Goal: Task Accomplishment & Management: Manage account settings

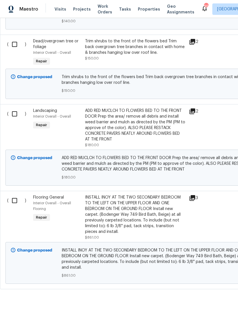
scroll to position [287, 0]
click at [12, 202] on input "checkbox" at bounding box center [17, 201] width 16 height 12
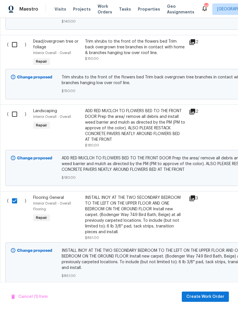
scroll to position [18, 0]
click at [206, 294] on span "Create Work Order" at bounding box center [206, 296] width 38 height 7
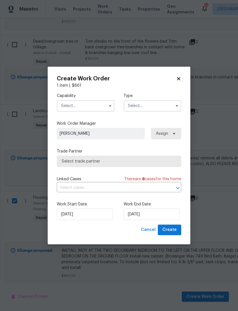
click at [178, 79] on icon at bounding box center [178, 78] width 5 height 5
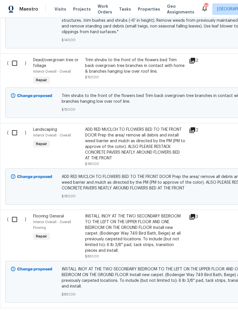
scroll to position [269, 0]
click at [15, 213] on input "checkbox" at bounding box center [17, 219] width 16 height 12
checkbox input "true"
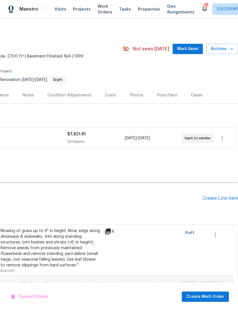
scroll to position [0, 85]
click at [223, 135] on icon "button" at bounding box center [222, 138] width 7 height 7
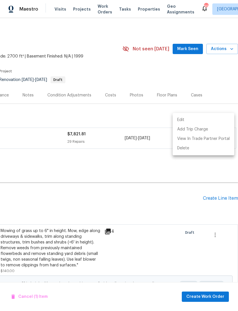
click at [185, 120] on li "Edit" at bounding box center [204, 119] width 62 height 9
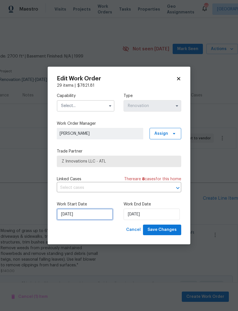
click at [93, 215] on input "9/16/2025" at bounding box center [85, 213] width 56 height 11
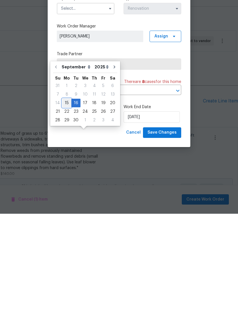
click at [68, 196] on div "15" at bounding box center [66, 200] width 9 height 8
type input "[DATE]"
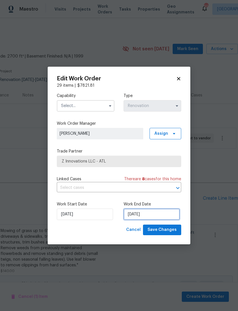
click at [144, 214] on input "10/17/2025" at bounding box center [152, 213] width 56 height 11
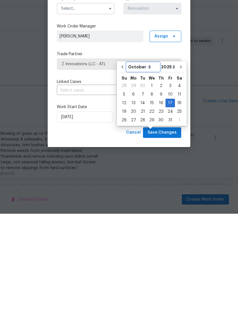
click at [147, 160] on select "September October November December" at bounding box center [143, 164] width 33 height 9
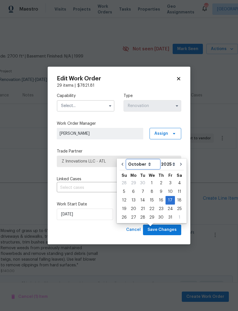
select select "8"
type input "9/17/2025"
select select "8"
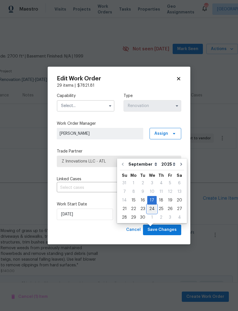
click at [151, 205] on div "24" at bounding box center [151, 209] width 9 height 8
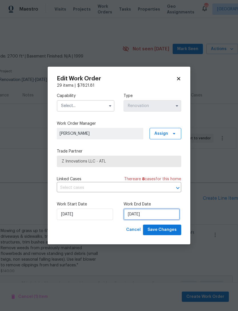
click at [143, 216] on input "[DATE]" at bounding box center [152, 213] width 56 height 11
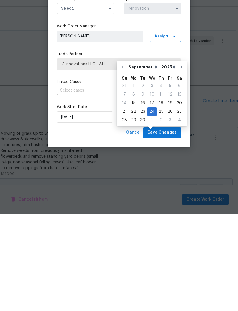
click at [141, 205] on div "23" at bounding box center [142, 209] width 9 height 8
type input "[DATE]"
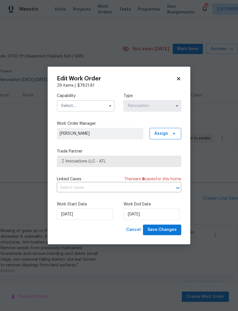
click at [92, 106] on input "text" at bounding box center [86, 105] width 58 height 11
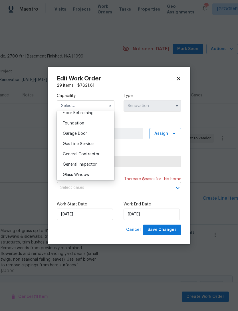
scroll to position [238, 0]
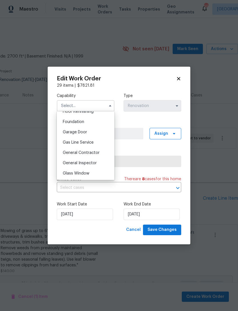
click at [91, 154] on span "General Contractor" at bounding box center [81, 153] width 37 height 4
type input "General Contractor"
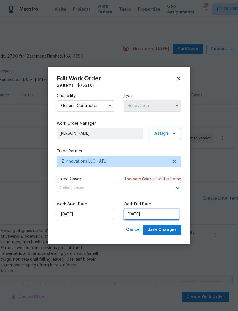
click at [146, 213] on input "[DATE]" at bounding box center [152, 213] width 56 height 11
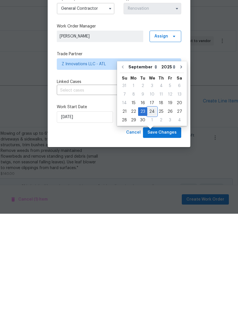
click at [151, 205] on div "24" at bounding box center [151, 209] width 9 height 8
type input "[DATE]"
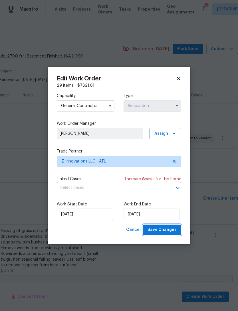
click at [163, 229] on span "Save Changes" at bounding box center [162, 229] width 29 height 7
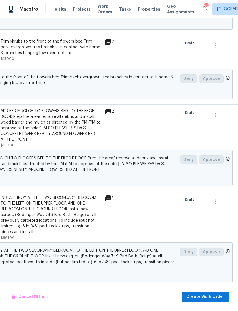
scroll to position [287, 85]
click at [210, 297] on span "Create Work Order" at bounding box center [206, 296] width 38 height 7
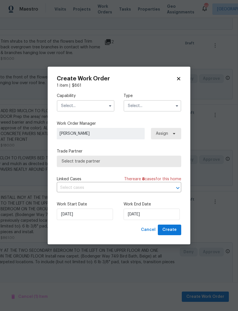
click at [91, 106] on input "text" at bounding box center [86, 105] width 58 height 11
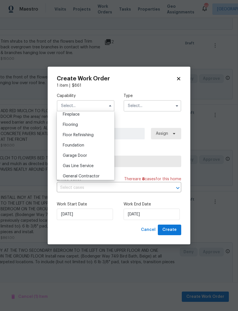
scroll to position [213, 0]
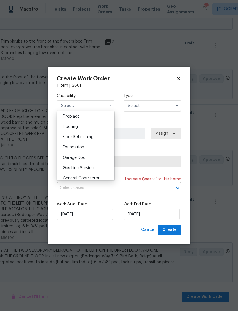
click at [79, 129] on div "Flooring" at bounding box center [85, 126] width 55 height 10
type input "Flooring"
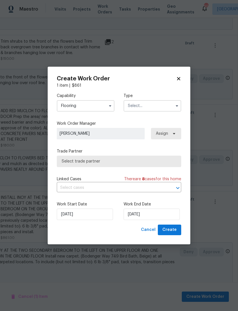
click at [149, 108] on input "text" at bounding box center [153, 105] width 58 height 11
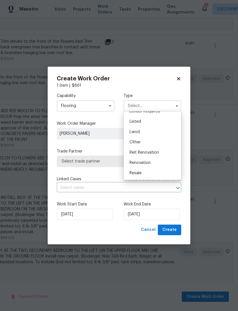
scroll to position [54, 0]
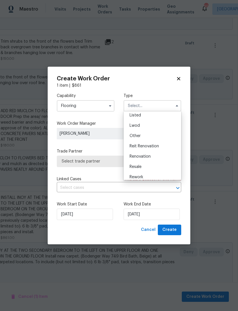
click at [147, 159] on div "Renovation" at bounding box center [152, 156] width 55 height 10
type input "Renovation"
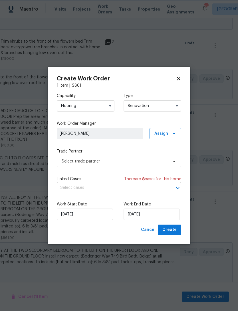
scroll to position [0, 0]
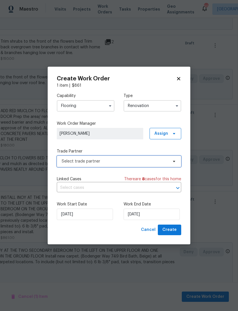
click at [137, 159] on span "Select trade partner" at bounding box center [115, 161] width 107 height 6
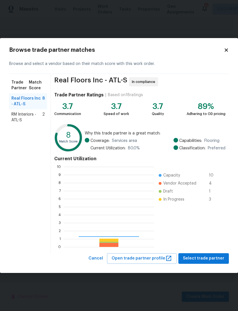
scroll to position [80, 91]
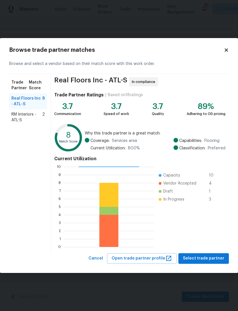
click at [25, 115] on span "RM Interiors - ATL-S" at bounding box center [26, 116] width 31 height 11
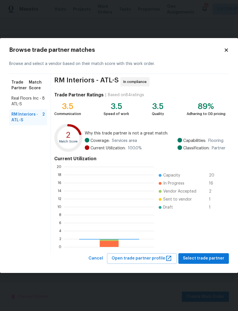
scroll to position [80, 90]
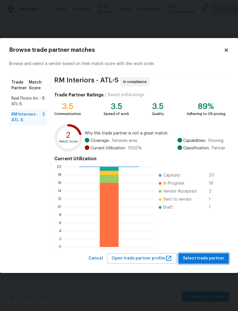
click at [209, 257] on span "Select trade partner" at bounding box center [203, 258] width 41 height 7
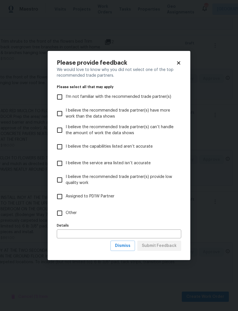
click at [61, 215] on input "Other" at bounding box center [60, 213] width 12 height 12
checkbox input "true"
click at [163, 248] on span "Submit Feedback" at bounding box center [159, 245] width 35 height 7
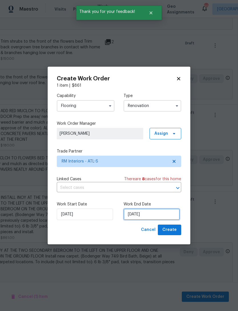
click at [142, 215] on input "[DATE]" at bounding box center [152, 213] width 56 height 11
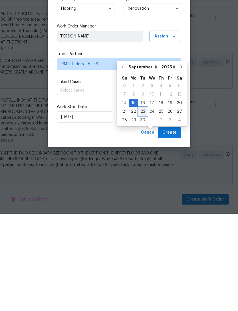
click at [142, 205] on div "23" at bounding box center [142, 209] width 9 height 8
type input "[DATE]"
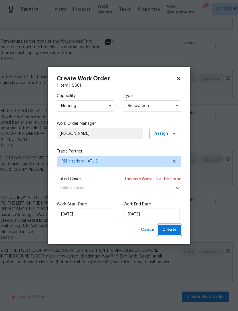
click at [173, 231] on span "Create" at bounding box center [170, 229] width 14 height 7
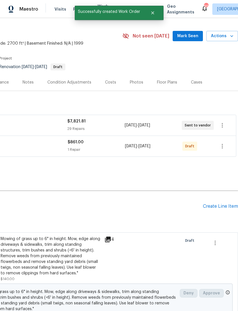
scroll to position [13, 85]
click at [221, 145] on icon "button" at bounding box center [222, 146] width 7 height 7
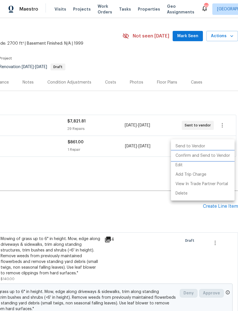
click at [214, 155] on li "Confirm and Send to Vendor" at bounding box center [203, 155] width 64 height 9
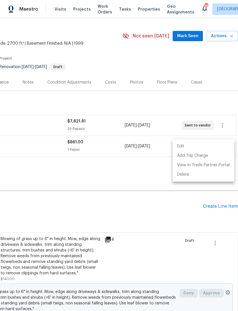
click at [160, 215] on div at bounding box center [119, 155] width 238 height 311
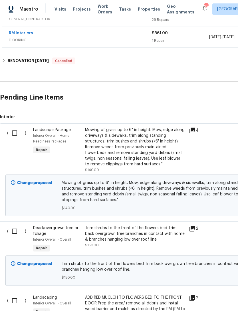
scroll to position [122, 0]
click at [15, 133] on input "checkbox" at bounding box center [17, 133] width 16 height 12
checkbox input "true"
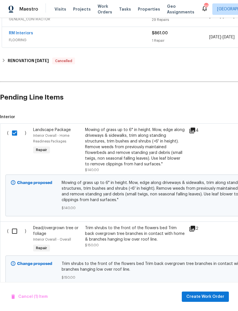
click at [17, 232] on input "checkbox" at bounding box center [17, 231] width 16 height 12
checkbox input "true"
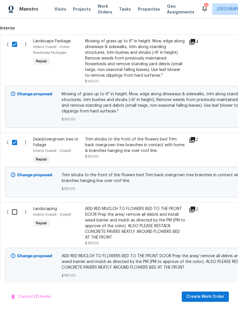
scroll to position [210, 0]
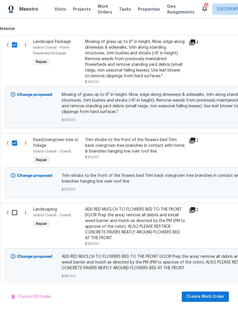
click at [15, 216] on input "checkbox" at bounding box center [17, 212] width 16 height 12
checkbox input "true"
click at [213, 299] on span "Create Work Order" at bounding box center [206, 296] width 38 height 7
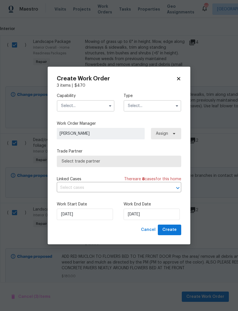
click at [92, 106] on input "text" at bounding box center [86, 105] width 58 height 11
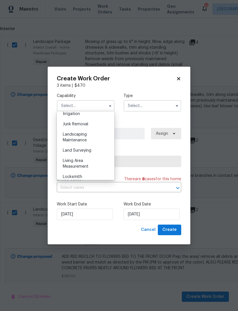
scroll to position [365, 0]
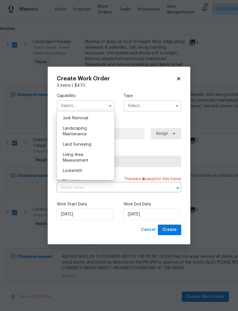
click at [85, 130] on span "Landscaping Maintenance" at bounding box center [75, 131] width 24 height 10
type input "Landscaping Maintenance"
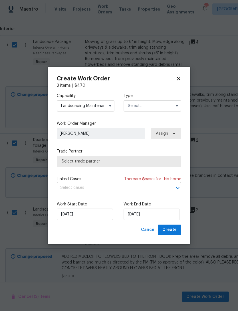
click at [127, 161] on span "Select trade partner" at bounding box center [119, 161] width 115 height 6
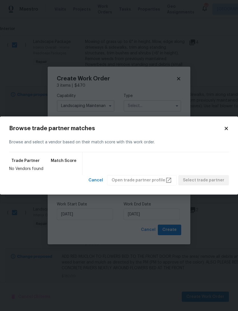
click at [223, 127] on h2 "Browse trade partner matches" at bounding box center [116, 128] width 215 height 6
click at [225, 129] on icon at bounding box center [226, 128] width 5 height 5
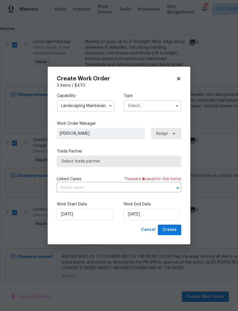
click at [158, 106] on input "text" at bounding box center [153, 105] width 58 height 11
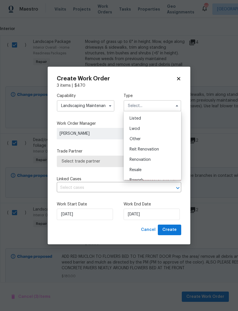
scroll to position [61, 0]
click at [150, 149] on span "Renovation" at bounding box center [140, 149] width 21 height 4
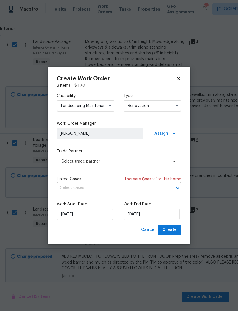
type input "Renovation"
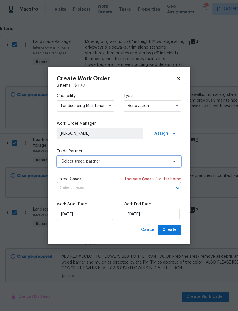
click at [137, 163] on span "Select trade partner" at bounding box center [115, 161] width 107 height 6
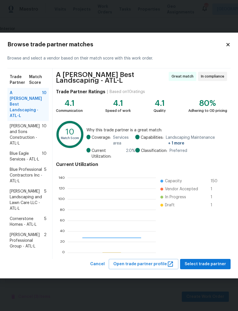
scroll to position [80, 88]
click at [29, 125] on span "Reyes and Sons Construction - ATL-L" at bounding box center [26, 134] width 32 height 23
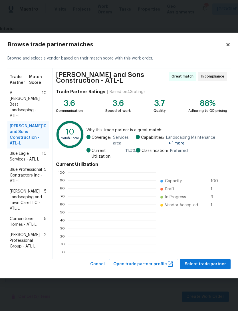
scroll to position [1, 1]
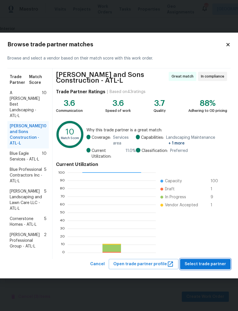
click at [208, 262] on span "Select trade partner" at bounding box center [205, 263] width 41 height 7
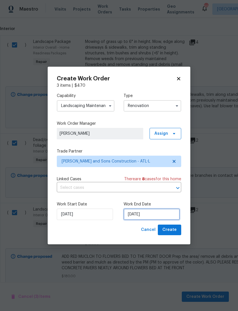
click at [147, 214] on input "[DATE]" at bounding box center [152, 213] width 56 height 11
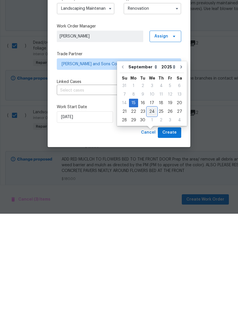
click at [150, 205] on div "24" at bounding box center [151, 209] width 9 height 8
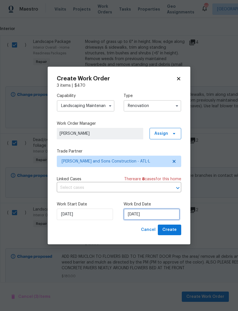
click at [151, 217] on input "[DATE]" at bounding box center [152, 213] width 56 height 11
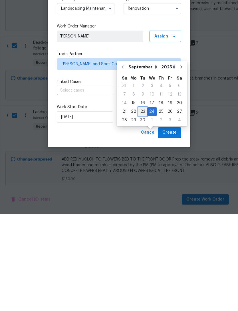
click at [143, 205] on div "23" at bounding box center [142, 209] width 9 height 8
type input "[DATE]"
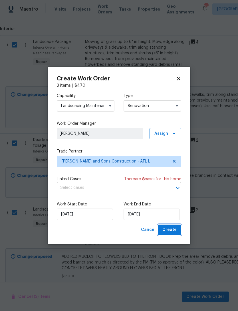
click at [173, 230] on span "Create" at bounding box center [170, 229] width 14 height 7
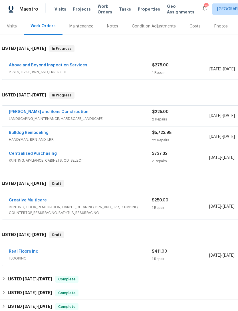
scroll to position [69, 0]
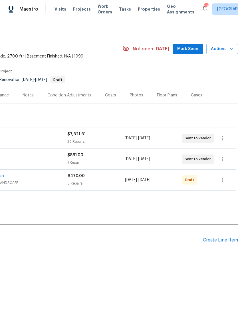
scroll to position [0, 85]
click at [223, 180] on icon "button" at bounding box center [222, 179] width 1 height 5
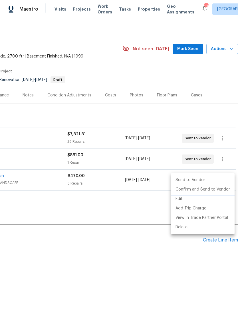
click at [204, 190] on li "Confirm and Send to Vendor" at bounding box center [203, 189] width 64 height 9
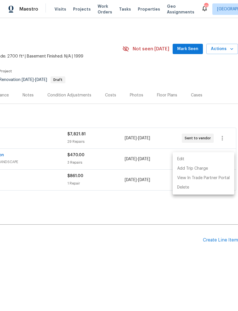
click at [132, 199] on div at bounding box center [119, 155] width 238 height 311
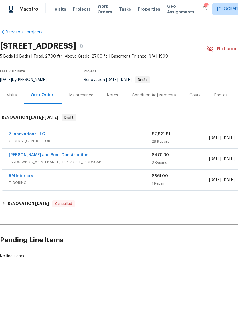
scroll to position [0, 0]
click at [27, 177] on link "RM Interiors" at bounding box center [21, 176] width 24 height 4
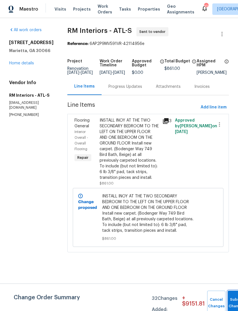
click at [228, 297] on button "Submit Changes" at bounding box center [237, 302] width 18 height 25
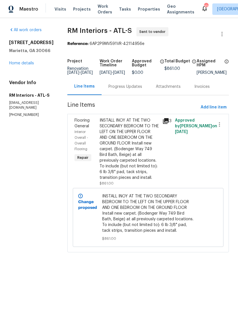
click at [127, 89] on div "Progress Updates" at bounding box center [126, 87] width 34 height 6
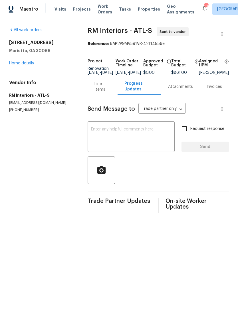
click at [130, 138] on textarea at bounding box center [131, 137] width 80 height 20
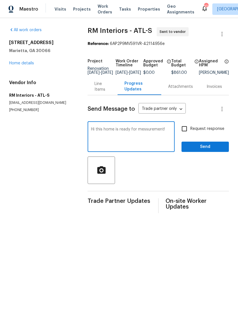
click at [153, 133] on textarea "Hi this home is ready for messurement!" at bounding box center [131, 137] width 80 height 20
type textarea "Hi this home is ready for measurements!"
click at [183, 133] on input "Request response" at bounding box center [185, 129] width 12 height 12
checkbox input "true"
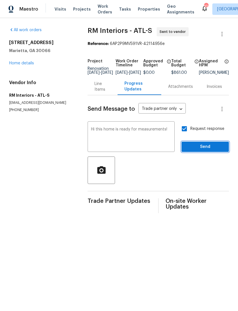
click at [204, 150] on span "Send" at bounding box center [205, 146] width 38 height 7
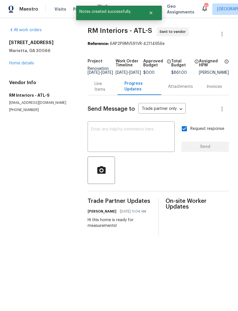
click at [30, 61] on link "Home details" at bounding box center [21, 63] width 25 height 4
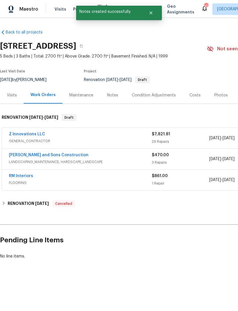
click at [49, 155] on link "[PERSON_NAME] and Sons Construction" at bounding box center [49, 155] width 80 height 4
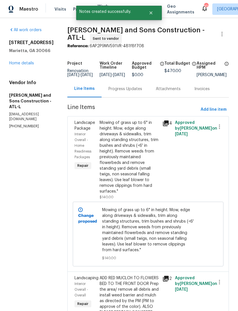
click at [122, 91] on div "Progress Updates" at bounding box center [126, 89] width 34 height 6
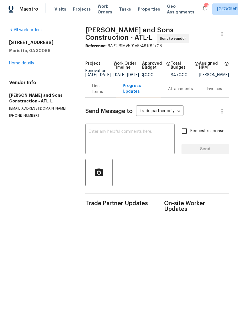
click at [143, 139] on textarea at bounding box center [130, 139] width 83 height 20
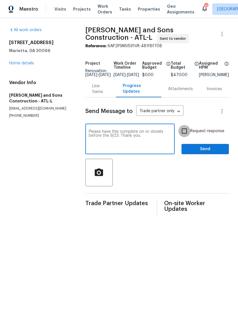
type textarea "Please have this complete on or closely before the 9/23. Thank you."
click at [187, 137] on input "Request response" at bounding box center [185, 131] width 12 height 12
checkbox input "true"
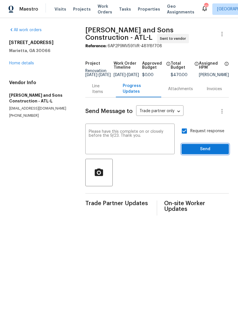
click at [213, 153] on span "Send" at bounding box center [205, 148] width 38 height 7
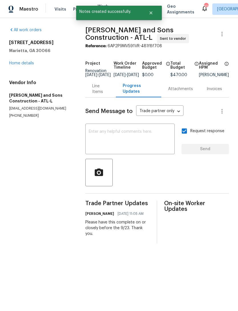
click at [31, 64] on link "Home details" at bounding box center [21, 63] width 25 height 4
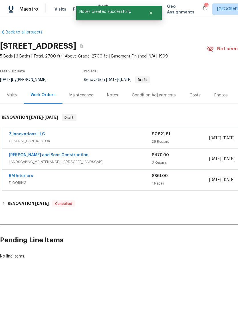
click at [34, 135] on link "Z Innovations LLC" at bounding box center [27, 134] width 36 height 4
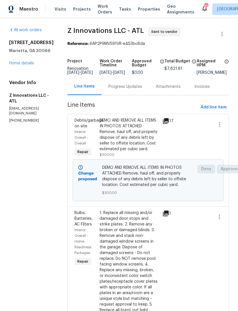
click at [127, 94] on div "Progress Updates" at bounding box center [125, 86] width 47 height 17
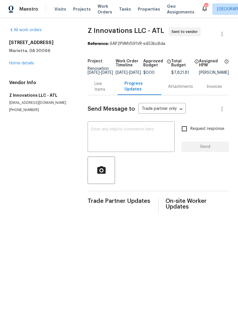
click at [134, 137] on textarea at bounding box center [131, 137] width 80 height 20
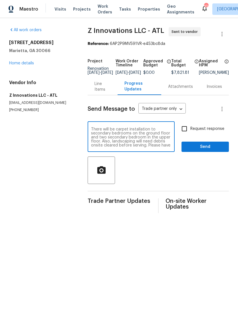
scroll to position [16, 0]
click at [96, 147] on textarea "Hi this home is ready for service, please complete with the highest quality. Th…" at bounding box center [131, 137] width 80 height 20
click at [122, 147] on textarea "Hi this home is ready for service, please complete with the highest quality. Th…" at bounding box center [131, 137] width 80 height 20
click at [162, 147] on textarea "Hi this home is ready for service, please complete with the highest quality. Th…" at bounding box center [131, 137] width 80 height 20
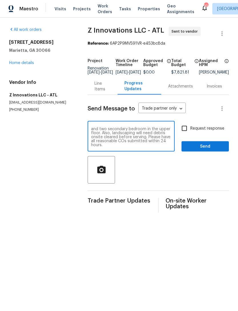
scroll to position [20, 0]
click at [108, 147] on textarea "Hi this home is ready for service, please complete with the highest quality. Th…" at bounding box center [131, 137] width 80 height 20
click at [94, 132] on textarea "Hi this home is ready for service, please complete with the highest quality. Th…" at bounding box center [131, 137] width 80 height 20
click at [146, 132] on textarea "Hi! this home is ready for service, please complete with the highest quality. T…" at bounding box center [131, 137] width 80 height 20
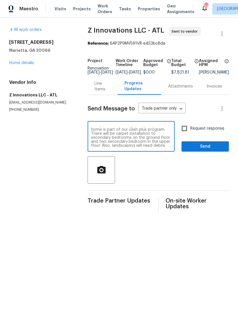
scroll to position [8, 0]
click at [129, 140] on textarea "Hi! this home is ready for service, please complete with the highest quality. T…" at bounding box center [131, 137] width 80 height 20
click at [131, 139] on textarea "Hi! this home is ready for service, please complete with the highest quality. T…" at bounding box center [131, 137] width 80 height 20
click at [168, 147] on textarea "Hi! this home is ready for service, please complete with the highest quality. T…" at bounding box center [131, 137] width 80 height 20
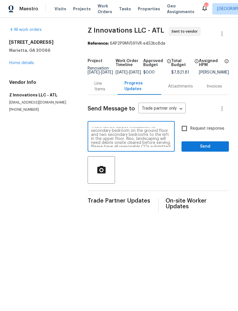
click at [160, 137] on textarea "Hi! this home is ready for service, please complete with the highest quality. T…" at bounding box center [131, 137] width 80 height 20
click at [154, 141] on textarea "Hi! this home is ready for service, please complete with the highest quality. T…" at bounding box center [131, 137] width 80 height 20
click at [146, 147] on textarea "Hi! this home is ready for service, please complete with the highest quality. T…" at bounding box center [131, 137] width 80 height 20
type textarea "Hi! this home is ready for service, please complete with the highest quality. T…"
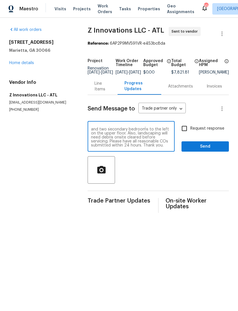
click at [184, 133] on input "Request response" at bounding box center [185, 129] width 12 height 12
checkbox input "true"
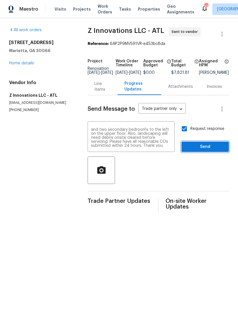
click at [209, 150] on span "Send" at bounding box center [205, 146] width 38 height 7
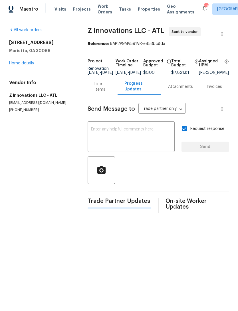
scroll to position [0, 0]
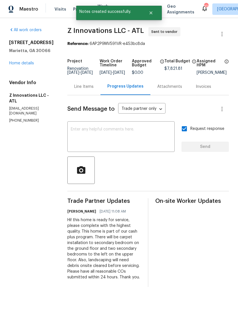
click at [29, 61] on link "Home details" at bounding box center [21, 63] width 25 height 4
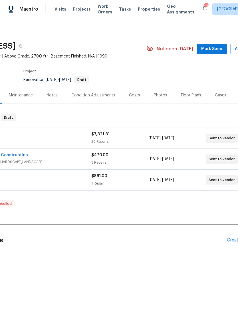
scroll to position [0, 62]
click at [214, 49] on span "Mark Seen" at bounding box center [210, 48] width 21 height 7
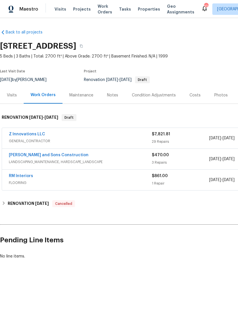
scroll to position [0, 0]
click at [12, 94] on div "Visits" at bounding box center [12, 95] width 10 height 6
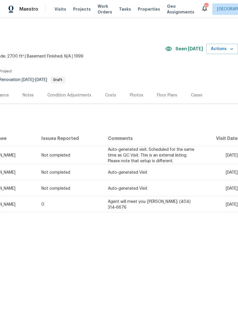
scroll to position [0, 85]
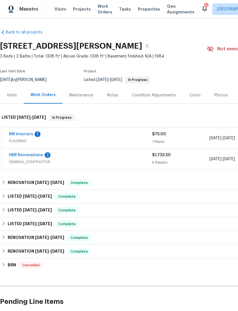
click at [23, 136] on link "RM Interiors" at bounding box center [21, 134] width 24 height 4
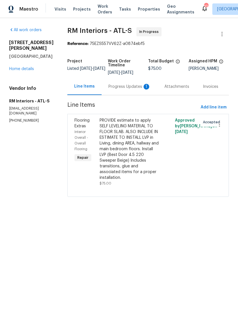
click at [124, 89] on div "Progress Updates 1" at bounding box center [130, 87] width 42 height 6
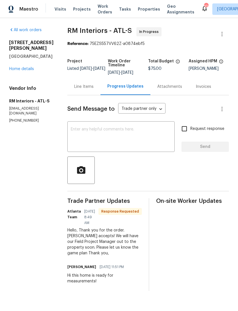
click at [23, 69] on link "Home details" at bounding box center [21, 69] width 25 height 4
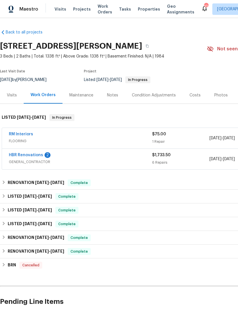
click at [29, 154] on link "HBR Renovations" at bounding box center [26, 155] width 34 height 4
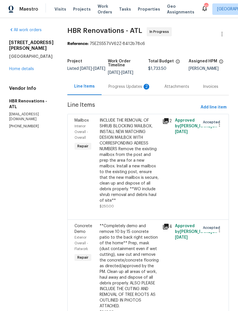
click at [127, 88] on div "Progress Updates 2" at bounding box center [130, 87] width 42 height 6
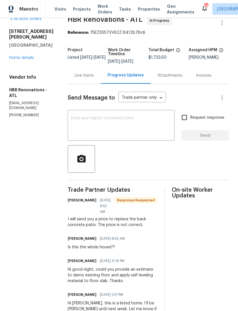
scroll to position [9, 0]
click at [125, 116] on textarea at bounding box center [121, 126] width 100 height 20
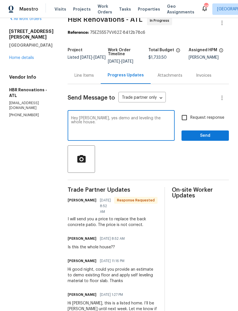
type textarea "Hey Wendy, yes demo and leveling the whole house."
click at [187, 111] on input "Request response" at bounding box center [185, 117] width 12 height 12
checkbox input "true"
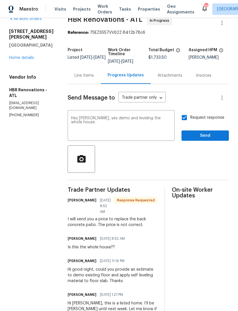
scroll to position [10, 0]
click at [202, 130] on button "Send" at bounding box center [205, 135] width 47 height 11
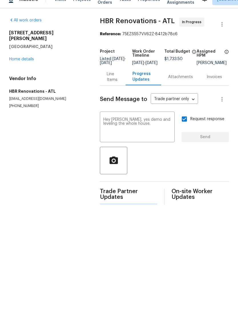
scroll to position [0, 0]
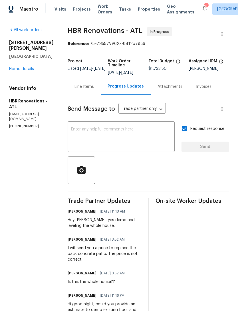
click at [136, 132] on textarea at bounding box center [121, 137] width 100 height 20
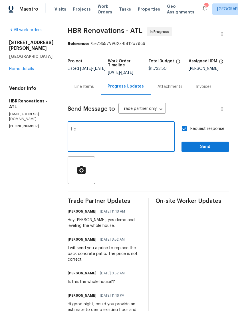
type textarea "H"
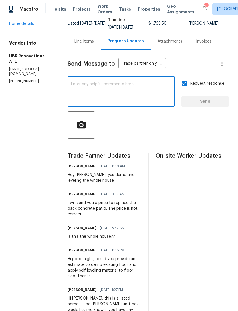
scroll to position [45, 0]
type textarea "Ok"
click at [186, 83] on input "Request response" at bounding box center [185, 84] width 12 height 12
checkbox input "false"
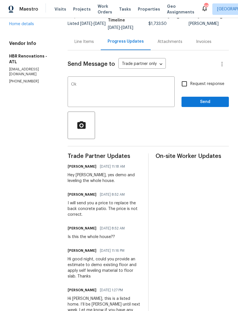
click at [117, 89] on textarea "Ok" at bounding box center [121, 92] width 100 height 20
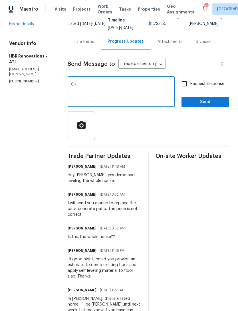
type textarea "O"
type textarea "T"
type textarea "O"
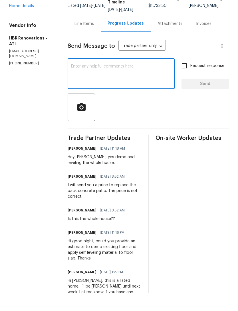
click at [122, 82] on textarea at bounding box center [121, 92] width 100 height 20
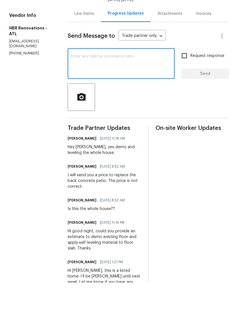
click at [116, 82] on textarea at bounding box center [121, 92] width 100 height 20
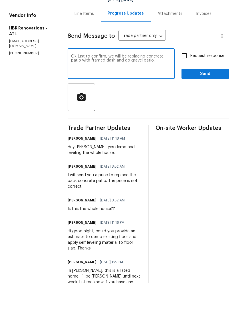
click at [81, 82] on textarea "Ok just to confirm, we will be replacing concrete patio with framed dash and go…" at bounding box center [121, 92] width 100 height 20
click at [149, 82] on textarea "Ok no problem. just to confirm, we will be replacing concrete patio with framed…" at bounding box center [121, 92] width 100 height 20
type textarea "Ok no problem. just to confirm, we will be replacing concrete patio with framed…"
click at [184, 78] on input "Request response" at bounding box center [185, 84] width 12 height 12
checkbox input "true"
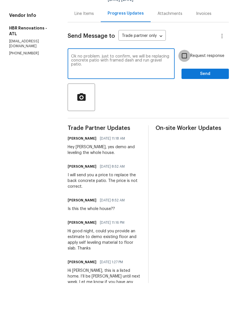
scroll to position [18, 0]
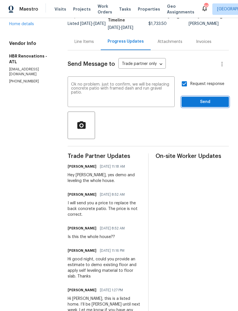
click at [206, 98] on span "Send" at bounding box center [205, 101] width 38 height 7
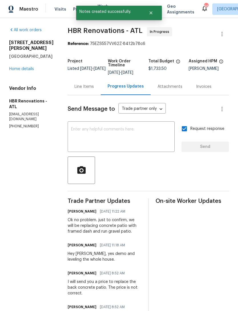
click at [29, 68] on link "Home details" at bounding box center [21, 69] width 25 height 4
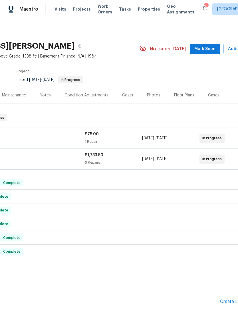
scroll to position [0, 68]
click at [209, 47] on span "Mark Seen" at bounding box center [204, 48] width 21 height 7
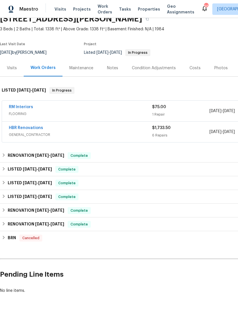
scroll to position [27, 0]
click at [14, 68] on div "Visits" at bounding box center [12, 68] width 10 height 6
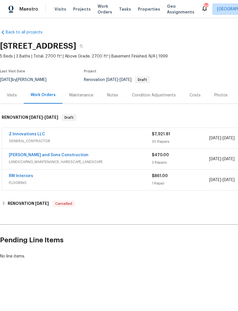
click at [105, 97] on div "Notes" at bounding box center [112, 95] width 25 height 17
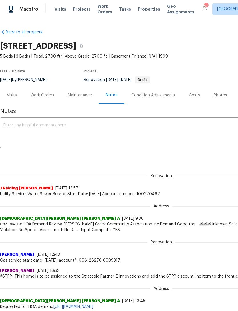
click at [16, 91] on div "Visits" at bounding box center [12, 95] width 24 height 17
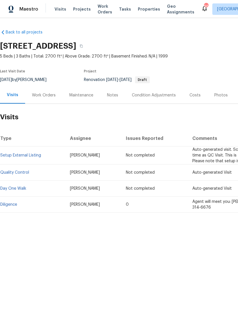
click at [43, 91] on div "Work Orders" at bounding box center [43, 95] width 37 height 17
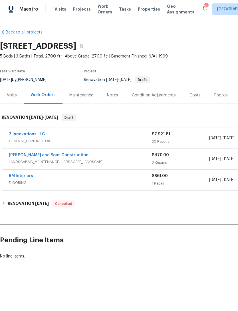
click at [113, 93] on div "Notes" at bounding box center [112, 95] width 11 height 6
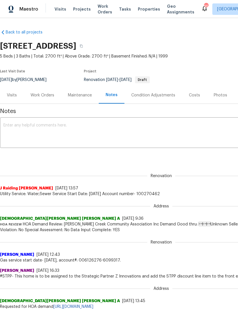
click at [64, 0] on div "Maestro Visits Projects Work Orders Tasks Properties Geo Assignments 95 [GEOGRA…" at bounding box center [119, 9] width 238 height 18
click at [55, 10] on span "Visits" at bounding box center [61, 9] width 12 height 6
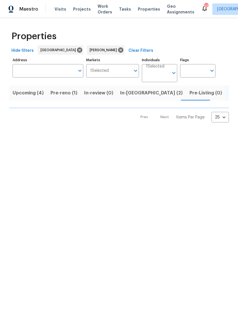
click at [130, 95] on span "In-[GEOGRAPHIC_DATA] (2)" at bounding box center [151, 93] width 63 height 8
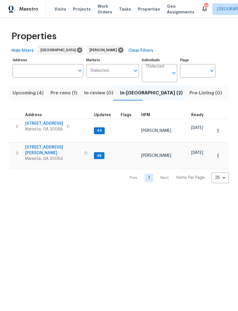
click at [42, 144] on span "3526 W Hampton Dr NW" at bounding box center [53, 149] width 56 height 11
click at [37, 123] on span "692 Suholden Cir" at bounding box center [44, 124] width 38 height 6
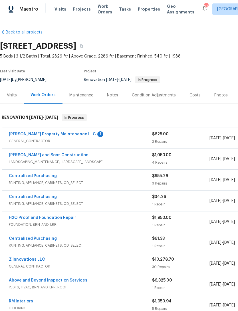
click at [54, 135] on link "Glen Property Maintenance LLC" at bounding box center [52, 134] width 87 height 4
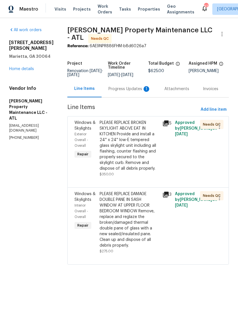
click at [125, 92] on div "Progress Updates 1" at bounding box center [130, 89] width 42 height 6
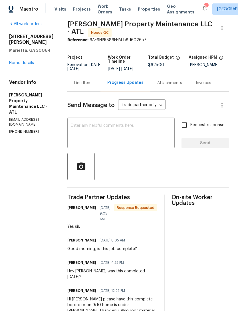
scroll to position [6, 0]
click at [117, 131] on textarea at bounding box center [121, 134] width 101 height 20
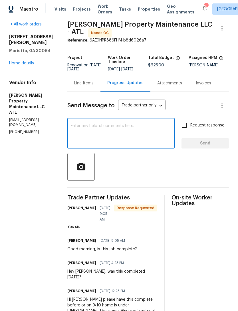
click at [88, 86] on div "Line Items" at bounding box center [83, 83] width 19 height 6
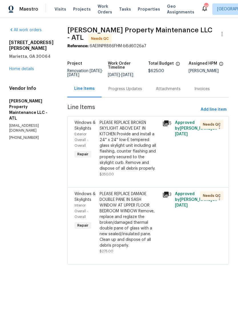
click at [79, 130] on span "Windows & Skylights" at bounding box center [85, 126] width 21 height 10
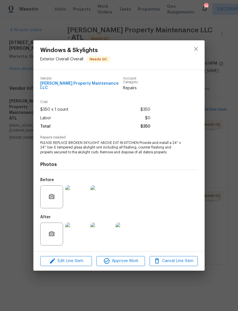
click at [79, 194] on img at bounding box center [76, 196] width 23 height 23
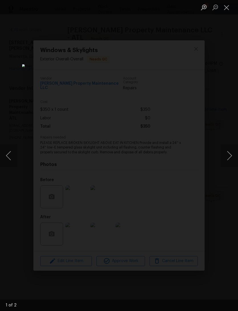
click at [226, 158] on button "Next image" at bounding box center [229, 155] width 17 height 23
click at [226, 8] on button "Close lightbox" at bounding box center [226, 7] width 11 height 10
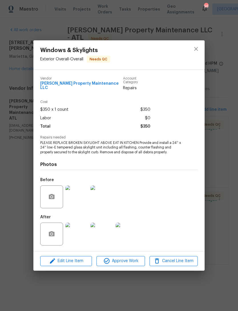
click at [78, 231] on img at bounding box center [76, 233] width 23 height 23
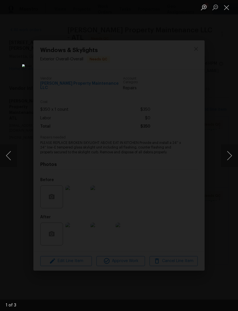
click at [227, 155] on button "Next image" at bounding box center [229, 155] width 17 height 23
click at [224, 157] on button "Next image" at bounding box center [229, 155] width 17 height 23
click at [225, 27] on div "Lightbox" at bounding box center [119, 155] width 238 height 311
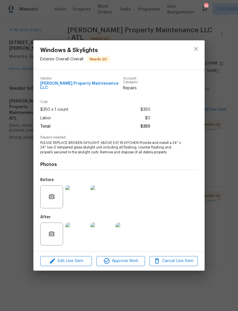
click at [231, 7] on button "Close lightbox" at bounding box center [226, 7] width 11 height 10
click at [196, 50] on icon "close" at bounding box center [196, 48] width 7 height 7
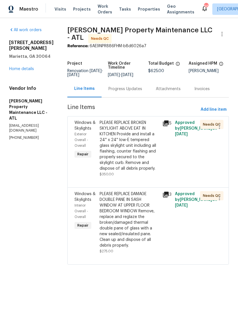
click at [87, 201] on span "Windows & Skylights" at bounding box center [85, 197] width 21 height 10
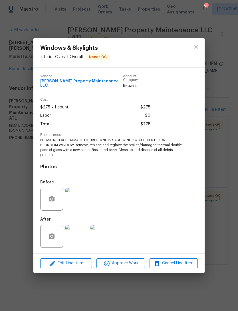
click at [77, 236] on img at bounding box center [76, 236] width 23 height 23
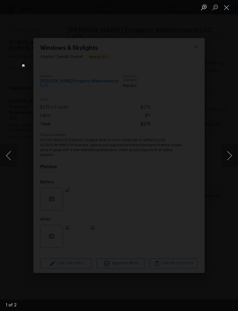
click at [224, 158] on button "Next image" at bounding box center [229, 155] width 17 height 23
click at [228, 8] on button "Close lightbox" at bounding box center [226, 7] width 11 height 10
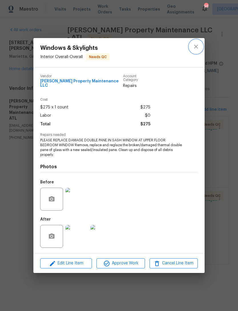
click at [201, 47] on button "close" at bounding box center [196, 47] width 14 height 14
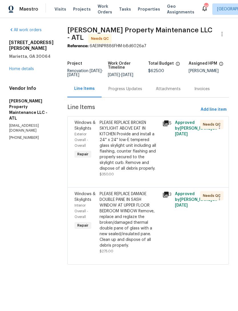
click at [28, 69] on link "Home details" at bounding box center [21, 69] width 25 height 4
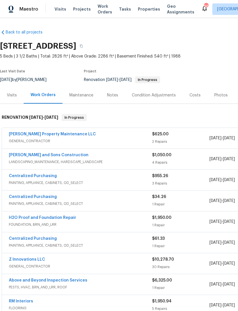
click at [42, 154] on link "[PERSON_NAME] and Sons Construction" at bounding box center [49, 155] width 80 height 4
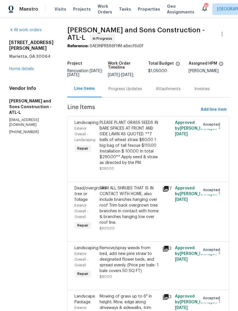
click at [119, 89] on div "Progress Updates" at bounding box center [126, 89] width 34 height 6
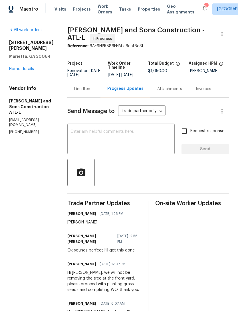
click at [124, 129] on textarea at bounding box center [121, 139] width 101 height 20
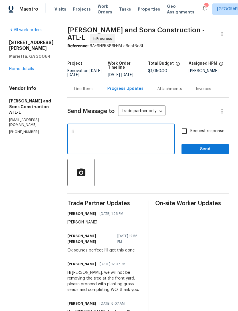
type textarea "H"
type textarea "Good morning, is this job complete?"
click at [186, 129] on input "Request response" at bounding box center [185, 131] width 12 height 12
checkbox input "true"
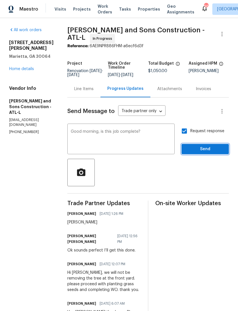
click at [215, 145] on span "Send" at bounding box center [205, 148] width 38 height 7
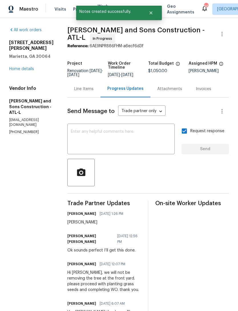
click at [20, 59] on h5 "Marietta, GA 30064" at bounding box center [31, 56] width 45 height 6
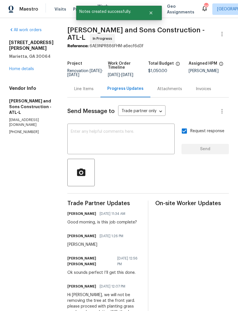
click at [20, 71] on link "Home details" at bounding box center [21, 69] width 25 height 4
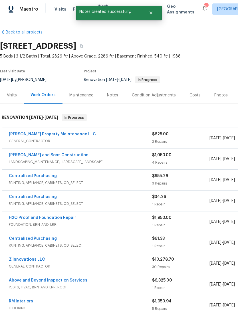
click at [13, 98] on div "Visits" at bounding box center [12, 95] width 24 height 17
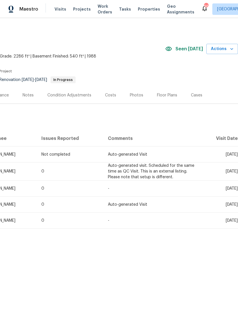
scroll to position [0, 85]
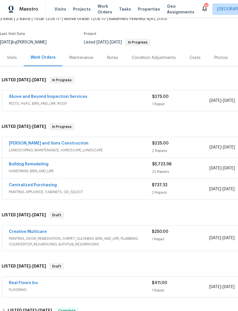
scroll to position [38, 0]
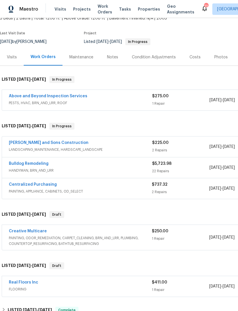
click at [20, 163] on link "Bulldog Remodeling" at bounding box center [29, 163] width 40 height 4
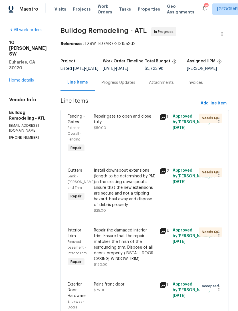
click at [118, 84] on div "Progress Updates" at bounding box center [119, 83] width 34 height 6
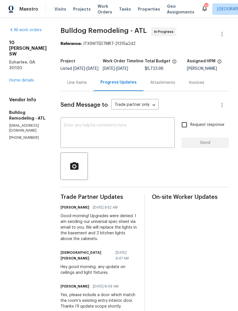
click at [83, 85] on div "Line Items" at bounding box center [76, 83] width 19 height 6
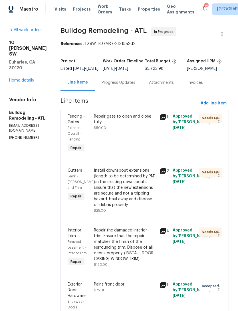
scroll to position [-1, 0]
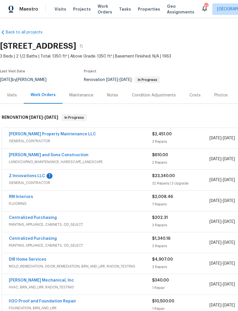
click at [23, 175] on link "Z Innovations LLC" at bounding box center [27, 176] width 36 height 4
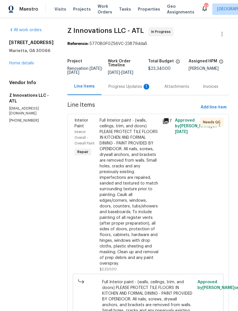
click at [133, 85] on div "Progress Updates 1" at bounding box center [130, 87] width 42 height 6
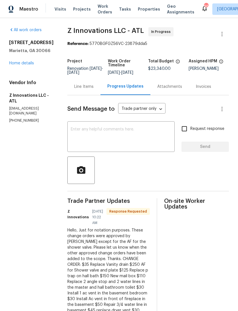
click at [16, 63] on link "Home details" at bounding box center [21, 63] width 25 height 4
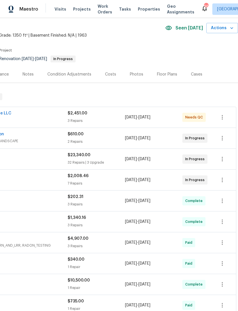
scroll to position [21, 85]
